Goal: Information Seeking & Learning: Learn about a topic

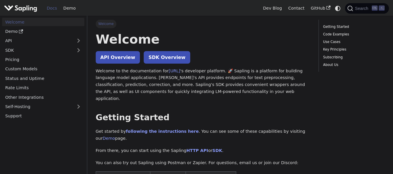
click at [211, 39] on h1 "Welcome" at bounding box center [203, 39] width 215 height 16
click at [210, 39] on h1 "Welcome" at bounding box center [203, 39] width 215 height 16
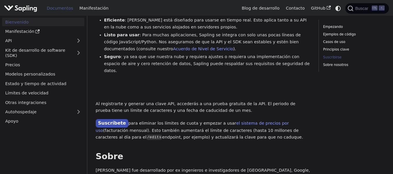
scroll to position [481, 0]
